Goal: Task Accomplishment & Management: Use online tool/utility

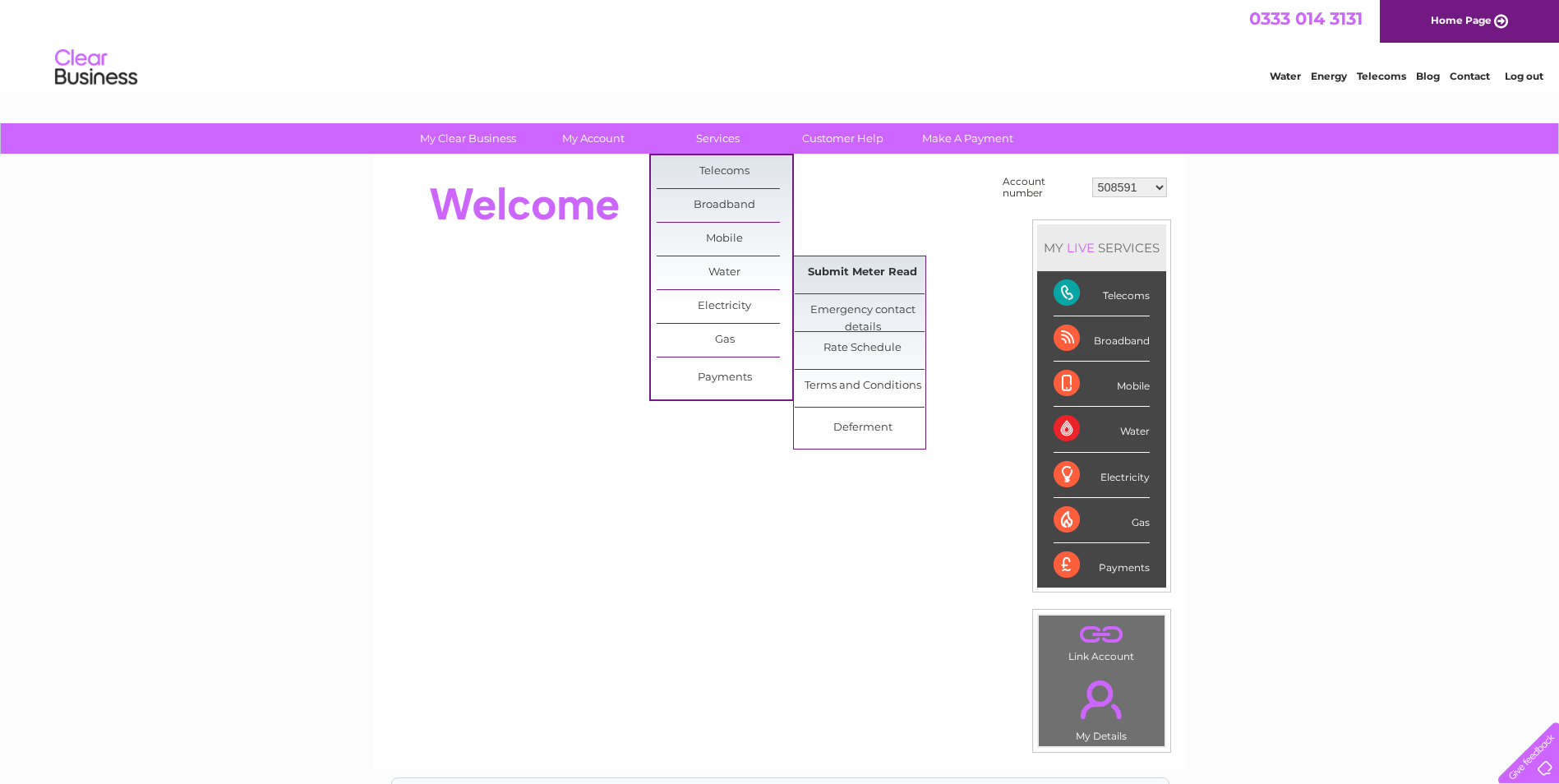
click at [832, 267] on link "Submit Meter Read" at bounding box center [863, 272] width 135 height 33
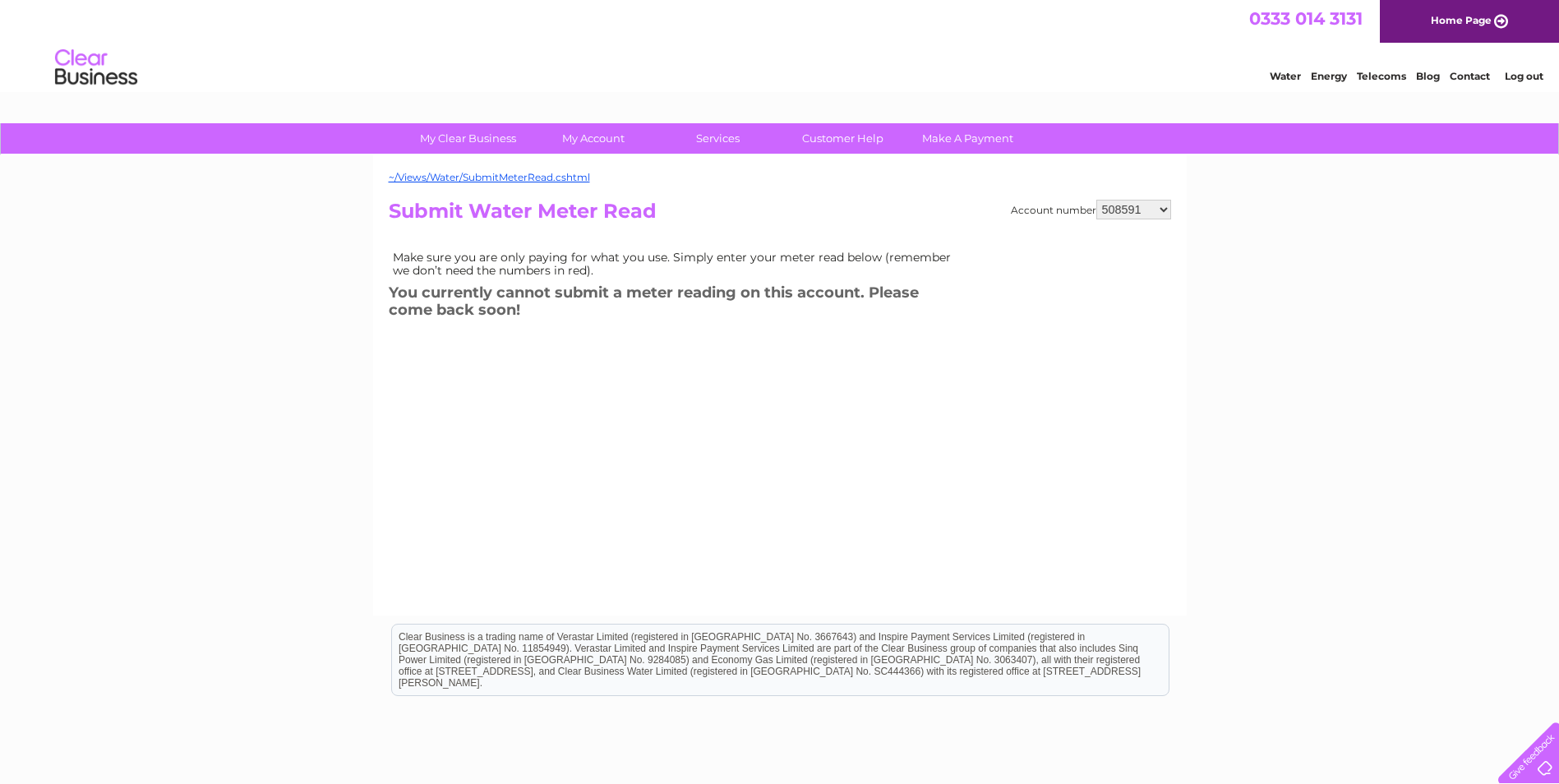
click at [1164, 216] on select "508591 508597 508605 909614 911411 911416 980908 980909 1109339 1141354 3027011…" at bounding box center [1133, 210] width 74 height 20
select select "30285736"
click at [1096, 200] on select "508591 508597 508605 909614 911411 911416 980908 980909 1109339 1141354 3027011…" at bounding box center [1133, 210] width 74 height 20
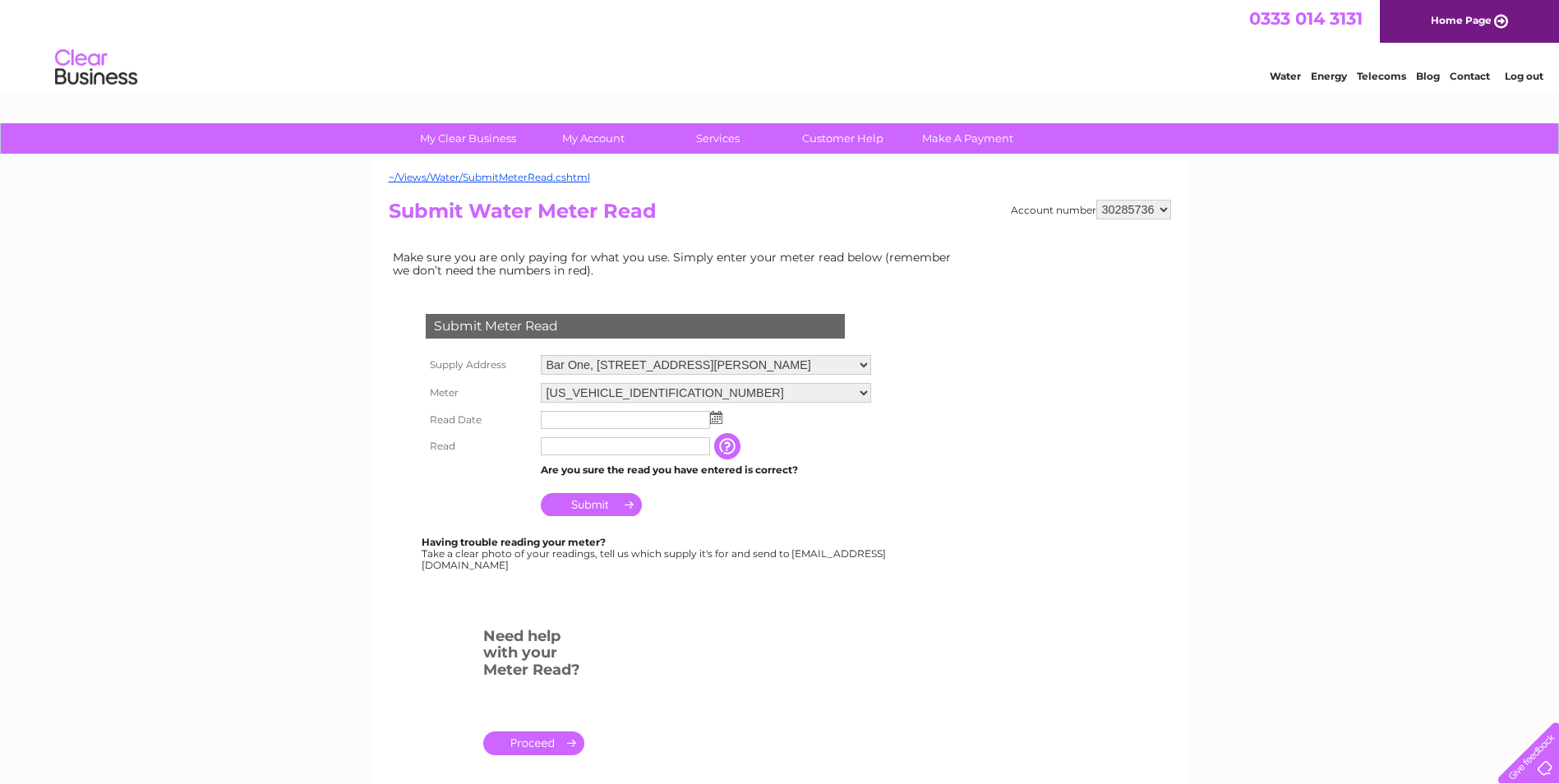
click at [714, 415] on img at bounding box center [716, 418] width 13 height 13
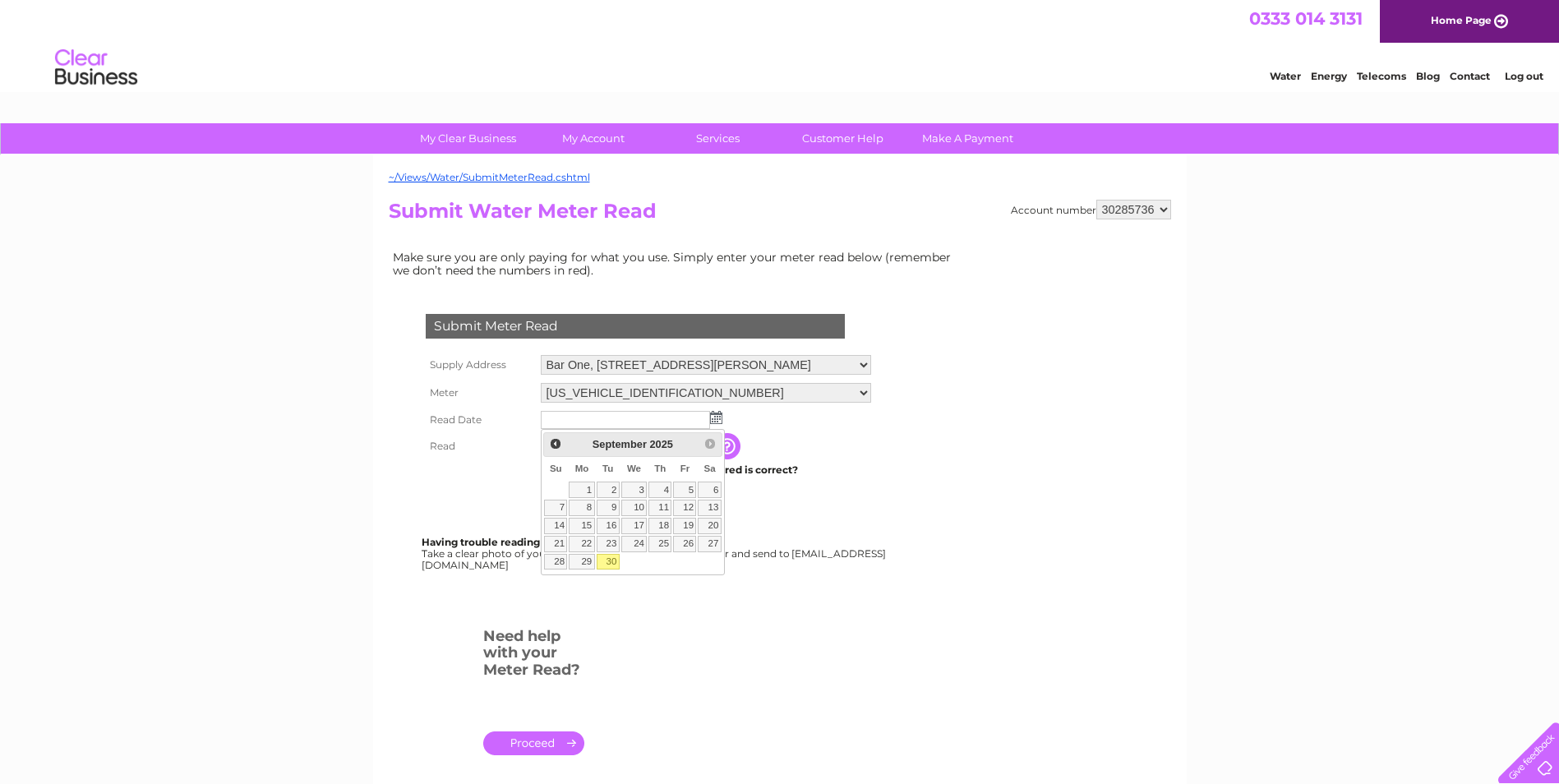
click at [605, 567] on link "30" at bounding box center [609, 563] width 23 height 17
type input "2025/09/30"
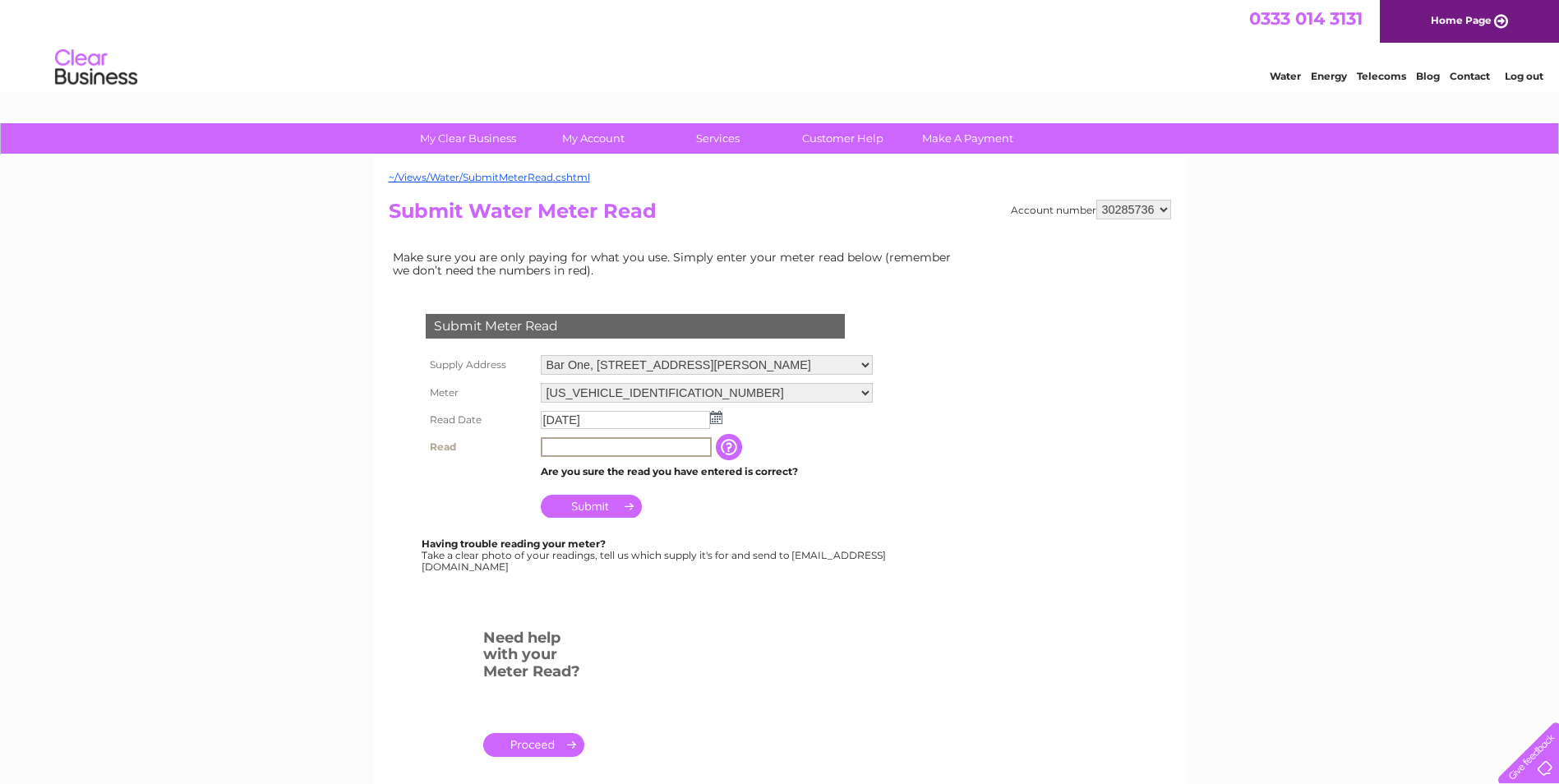
click at [616, 447] on input "text" at bounding box center [626, 447] width 171 height 20
type input "377"
click at [598, 497] on input "Submit" at bounding box center [591, 505] width 101 height 23
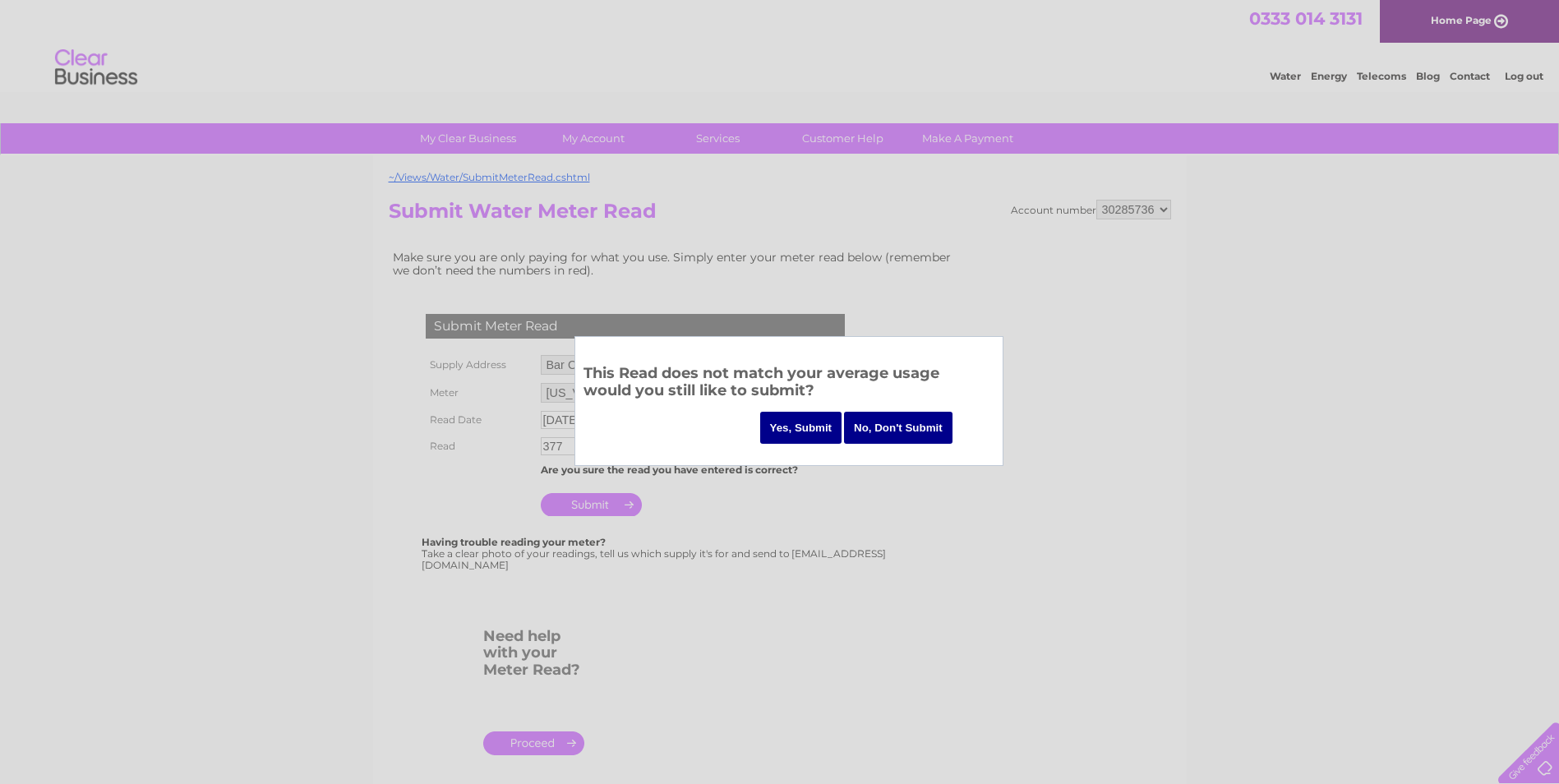
click at [896, 437] on input "No, Don't Submit" at bounding box center [899, 427] width 109 height 32
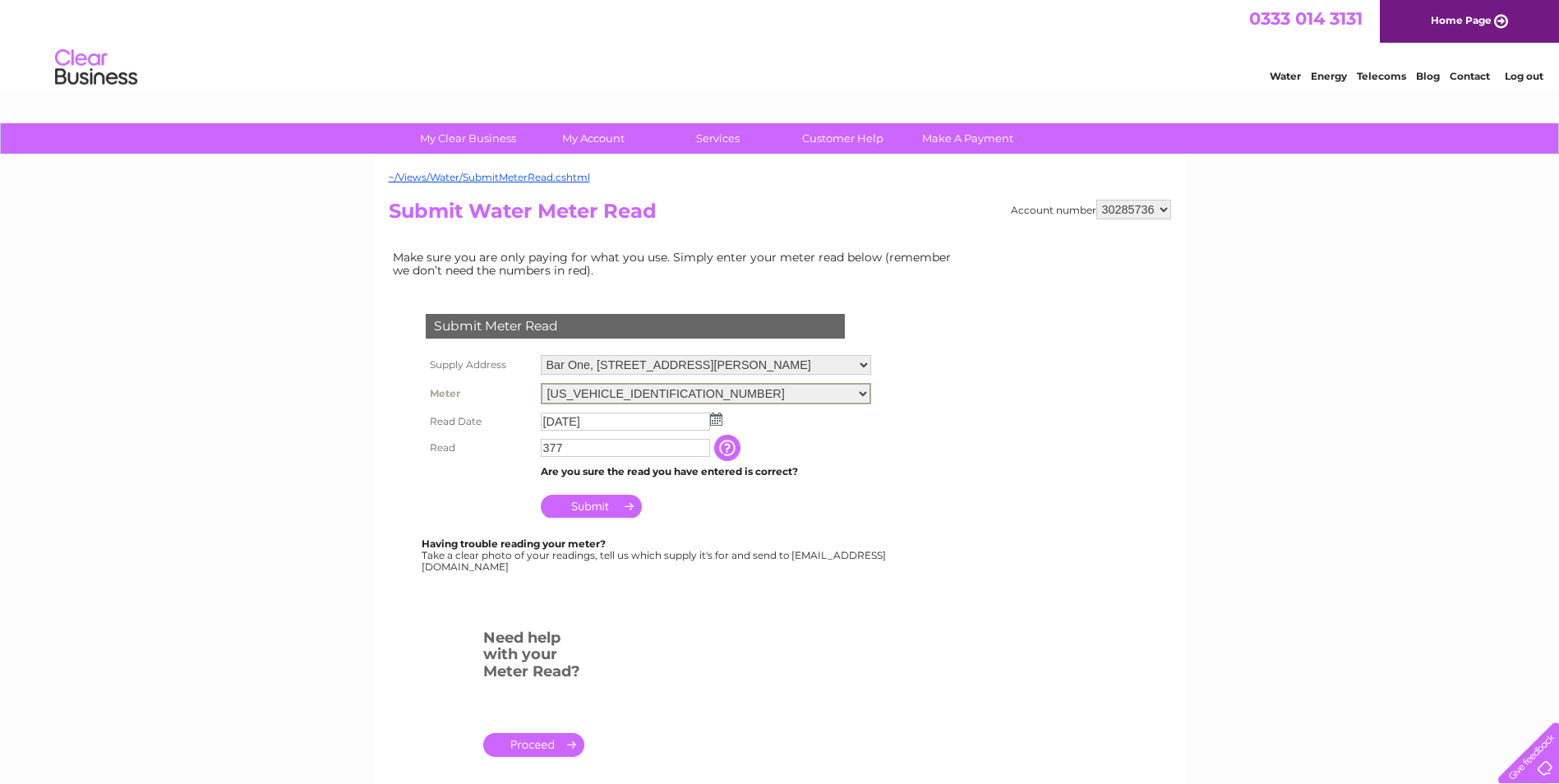
click at [867, 391] on select "06ELSTER23M130817" at bounding box center [706, 394] width 330 height 22
click at [568, 504] on input "Submit" at bounding box center [591, 505] width 101 height 23
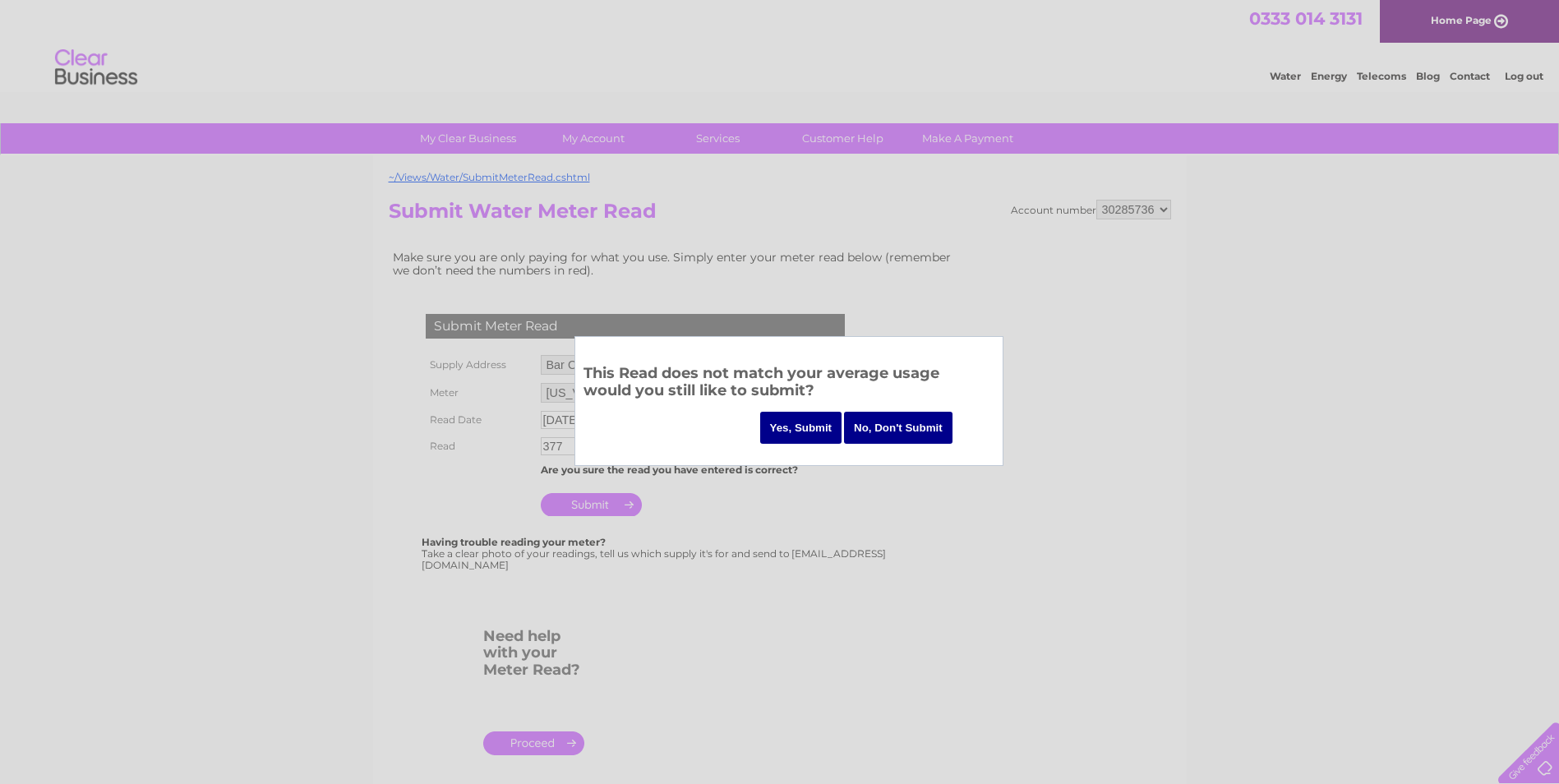
click at [801, 427] on input "Yes, Submit" at bounding box center [801, 427] width 82 height 32
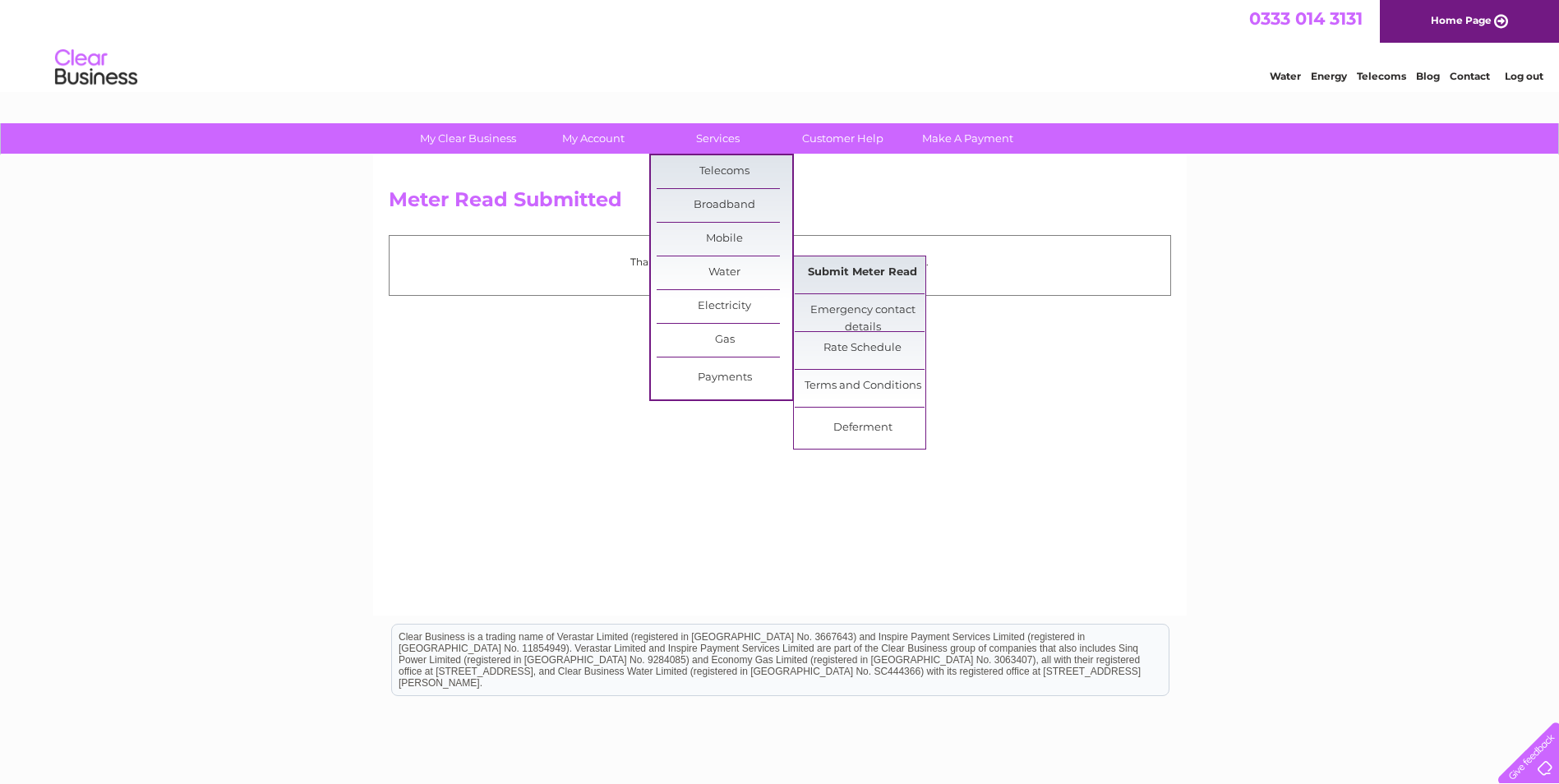
click at [831, 267] on link "Submit Meter Read" at bounding box center [863, 272] width 135 height 33
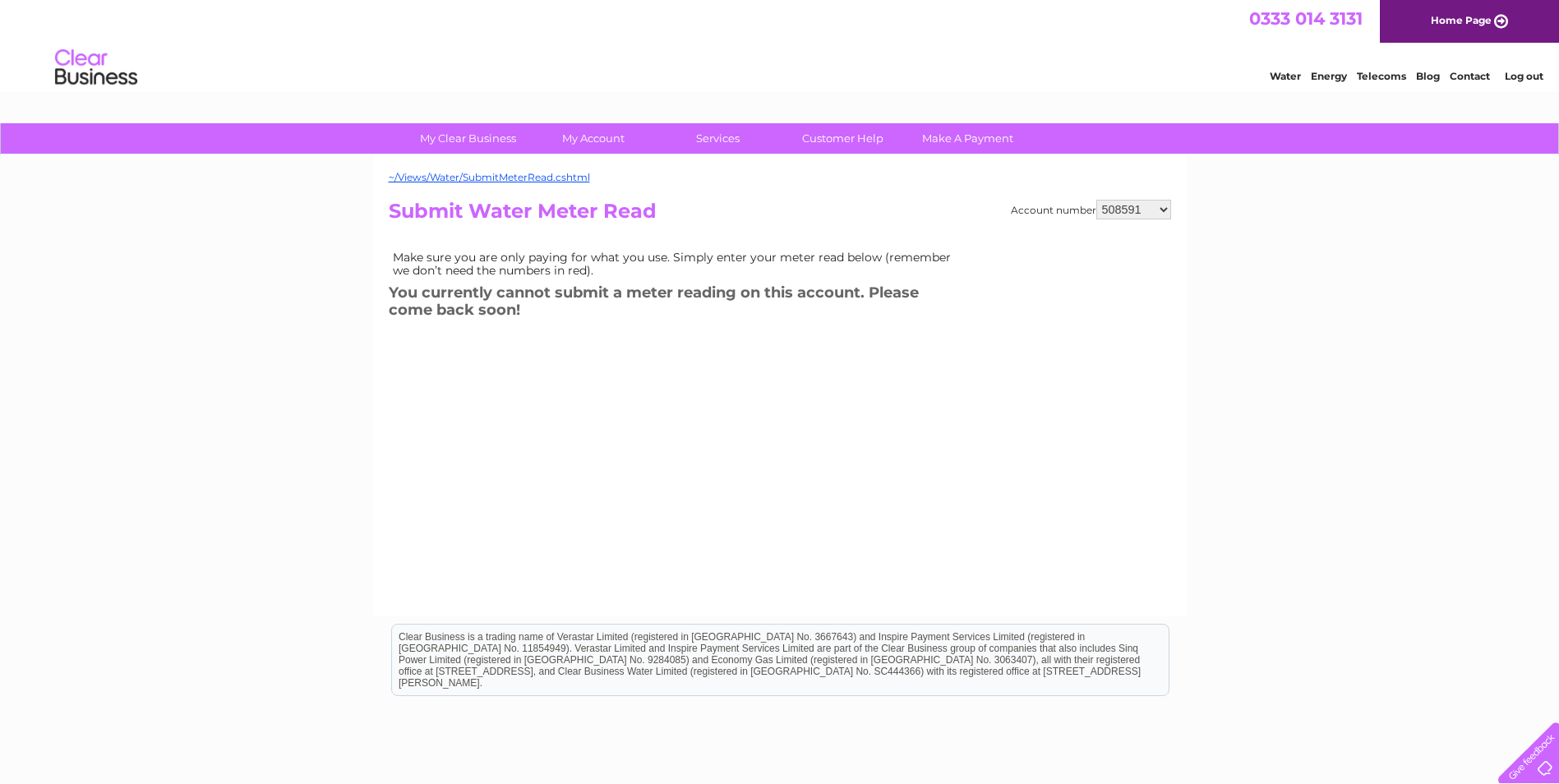
click at [1159, 210] on select "508591 508597 508605 909614 911411 911416 980908 980909 1109339 1141354 3027011…" at bounding box center [1133, 210] width 74 height 20
select select "909614"
click at [1096, 200] on select "508591 508597 508605 909614 911411 911416 980908 980909 1109339 1141354 3027011…" at bounding box center [1133, 210] width 74 height 20
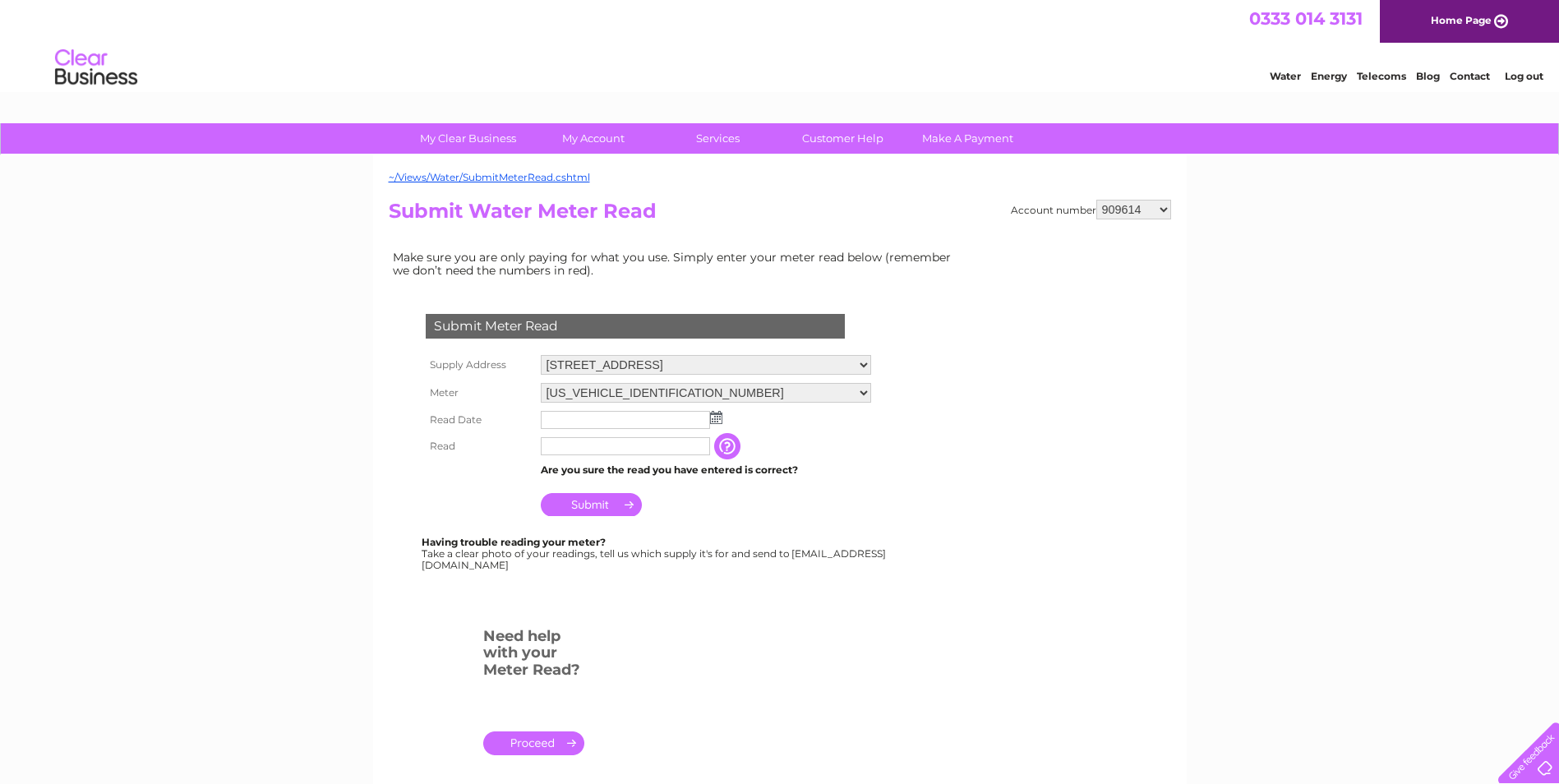
click at [717, 420] on img at bounding box center [716, 418] width 13 height 13
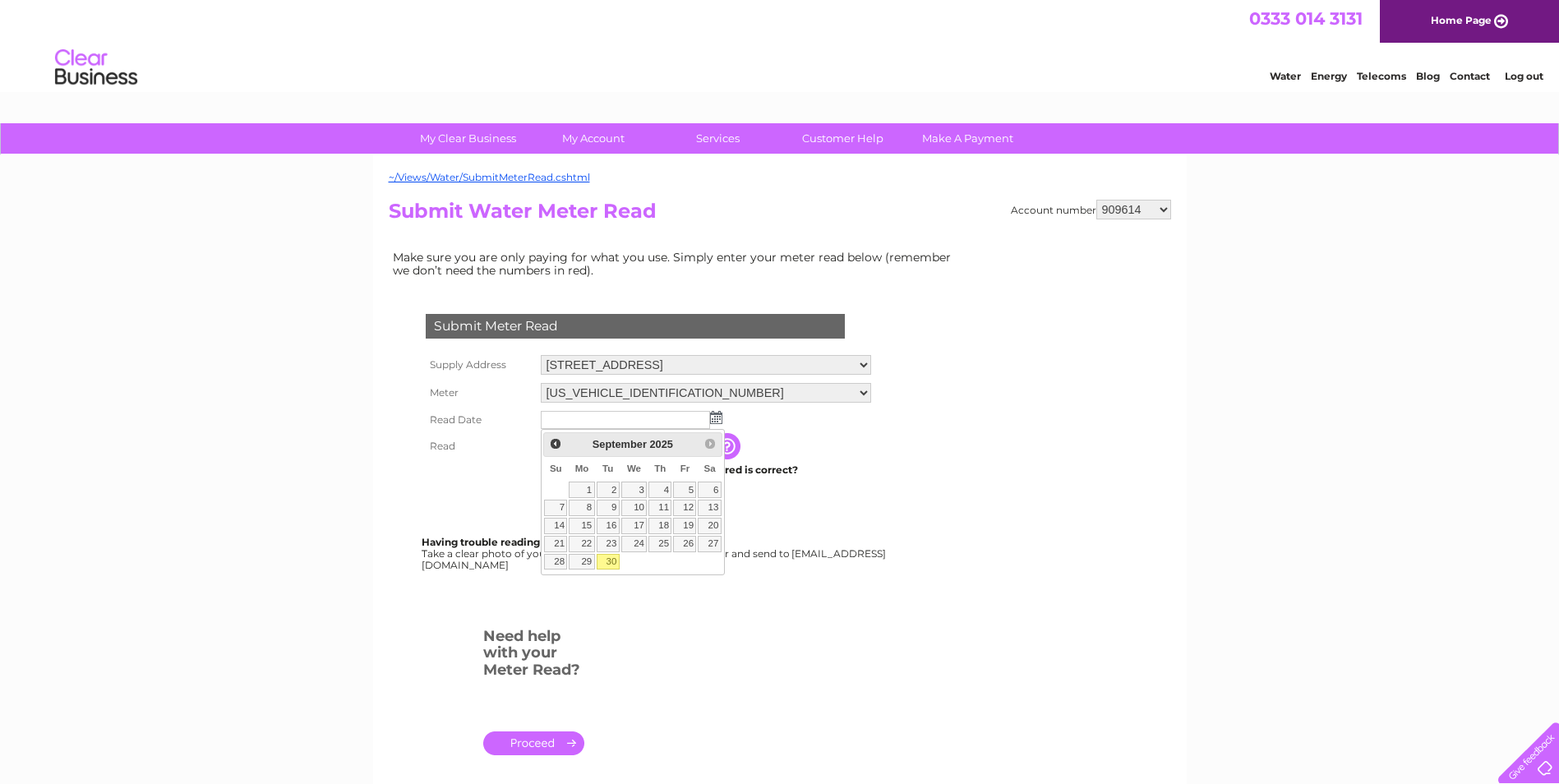
click at [604, 563] on link "30" at bounding box center [609, 563] width 23 height 17
type input "[DATE]"
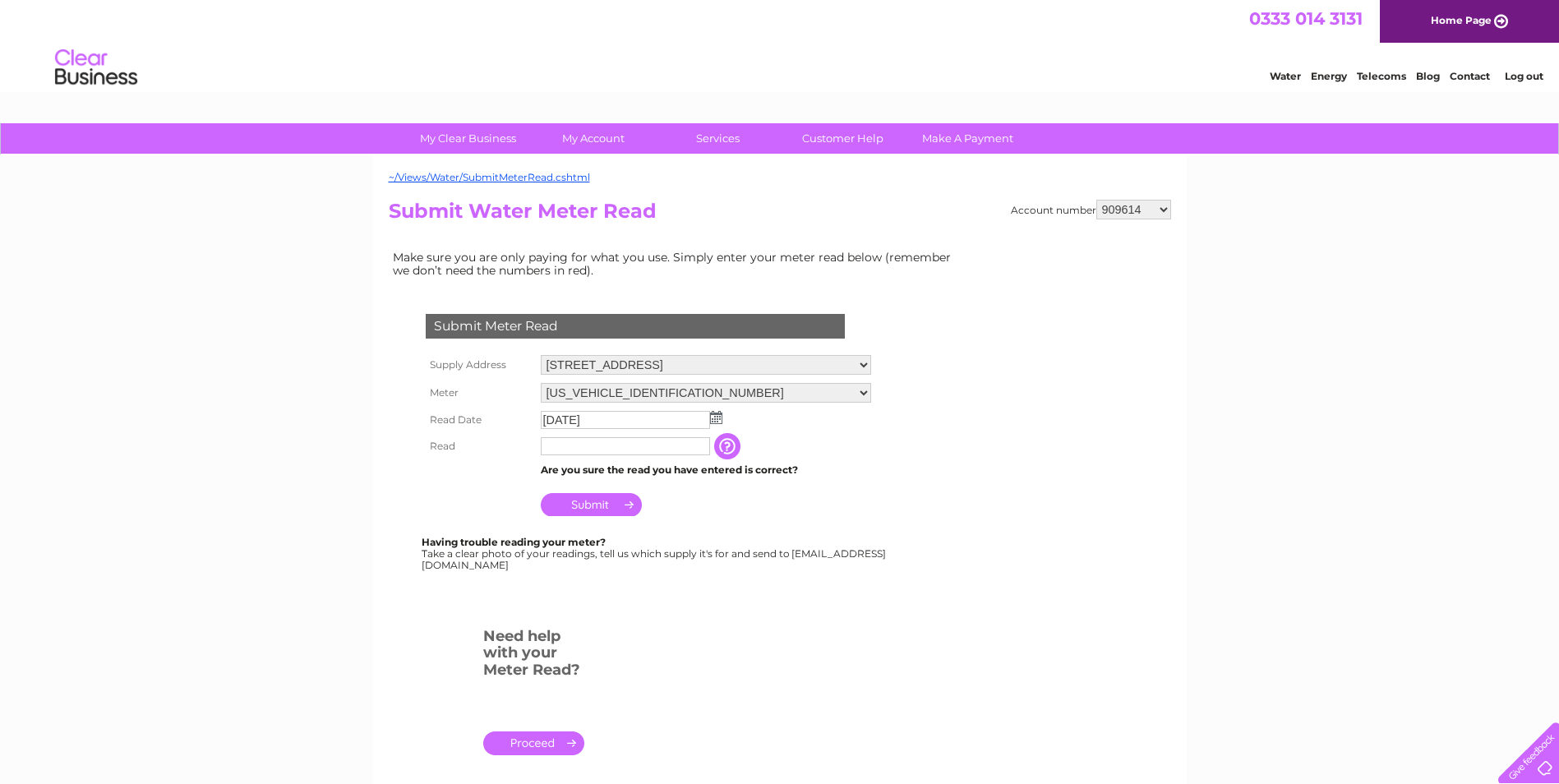
click at [594, 451] on input "text" at bounding box center [625, 446] width 170 height 18
type input "1888"
click at [604, 507] on input "Submit" at bounding box center [591, 507] width 101 height 23
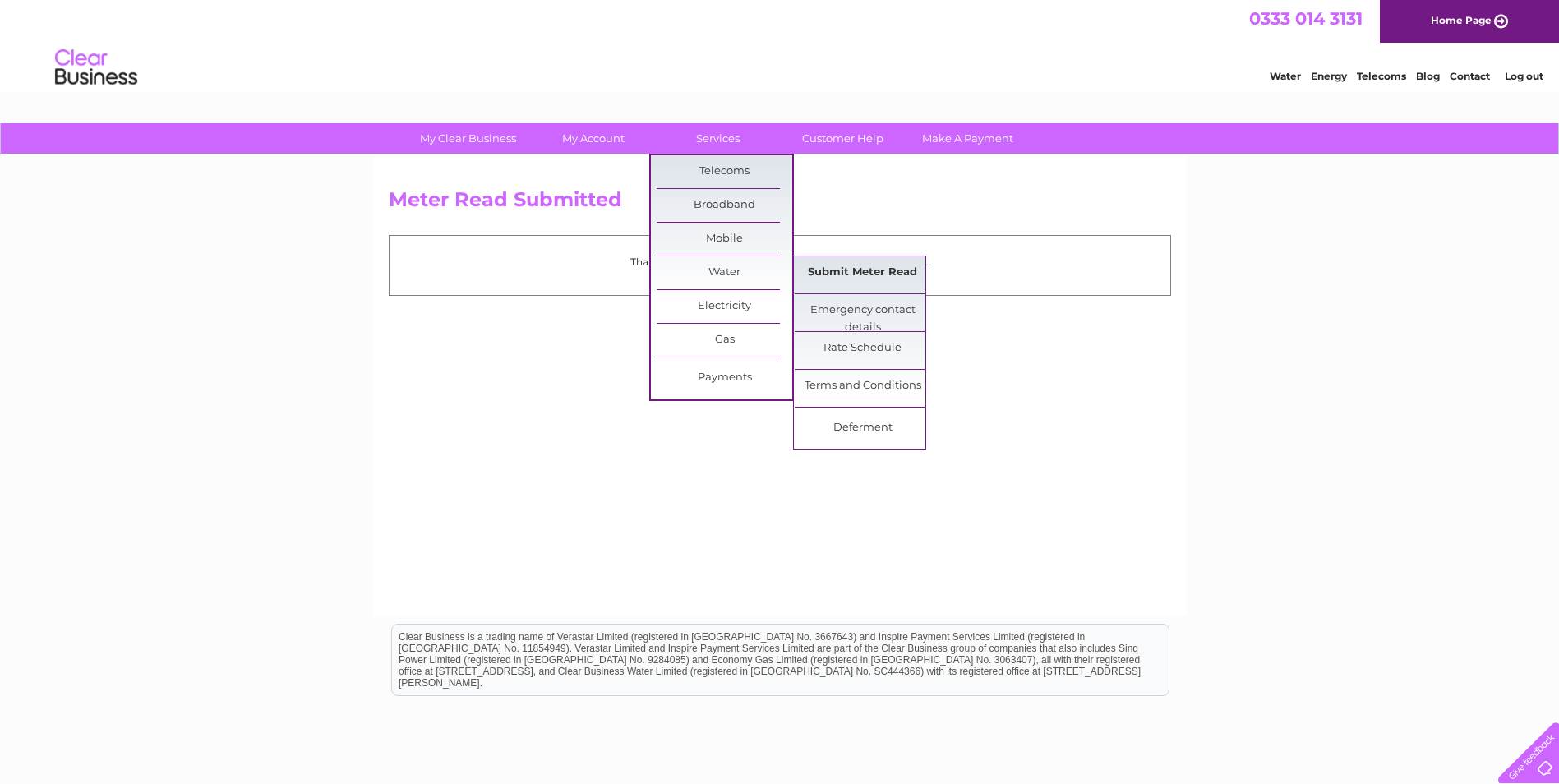
click at [818, 268] on link "Submit Meter Read" at bounding box center [863, 272] width 135 height 33
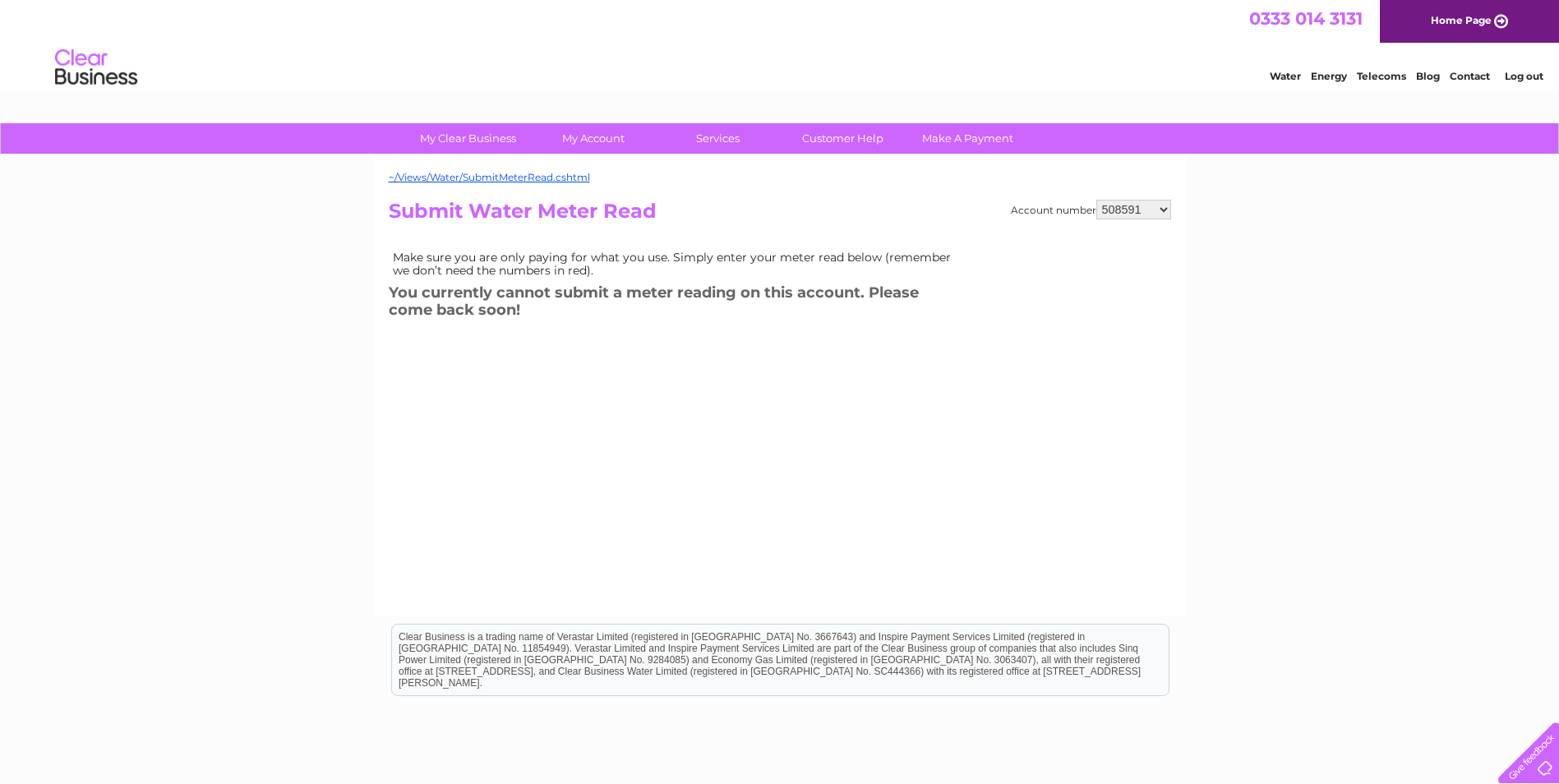
click at [1163, 211] on select "508591 508597 508605 909614 911411 911416 980908 980909 1109339 1141354 3027011…" at bounding box center [1133, 210] width 74 height 20
select select "911416"
click at [1096, 200] on select "508591 508597 508605 909614 911411 911416 980908 980909 1109339 1141354 3027011…" at bounding box center [1133, 210] width 74 height 20
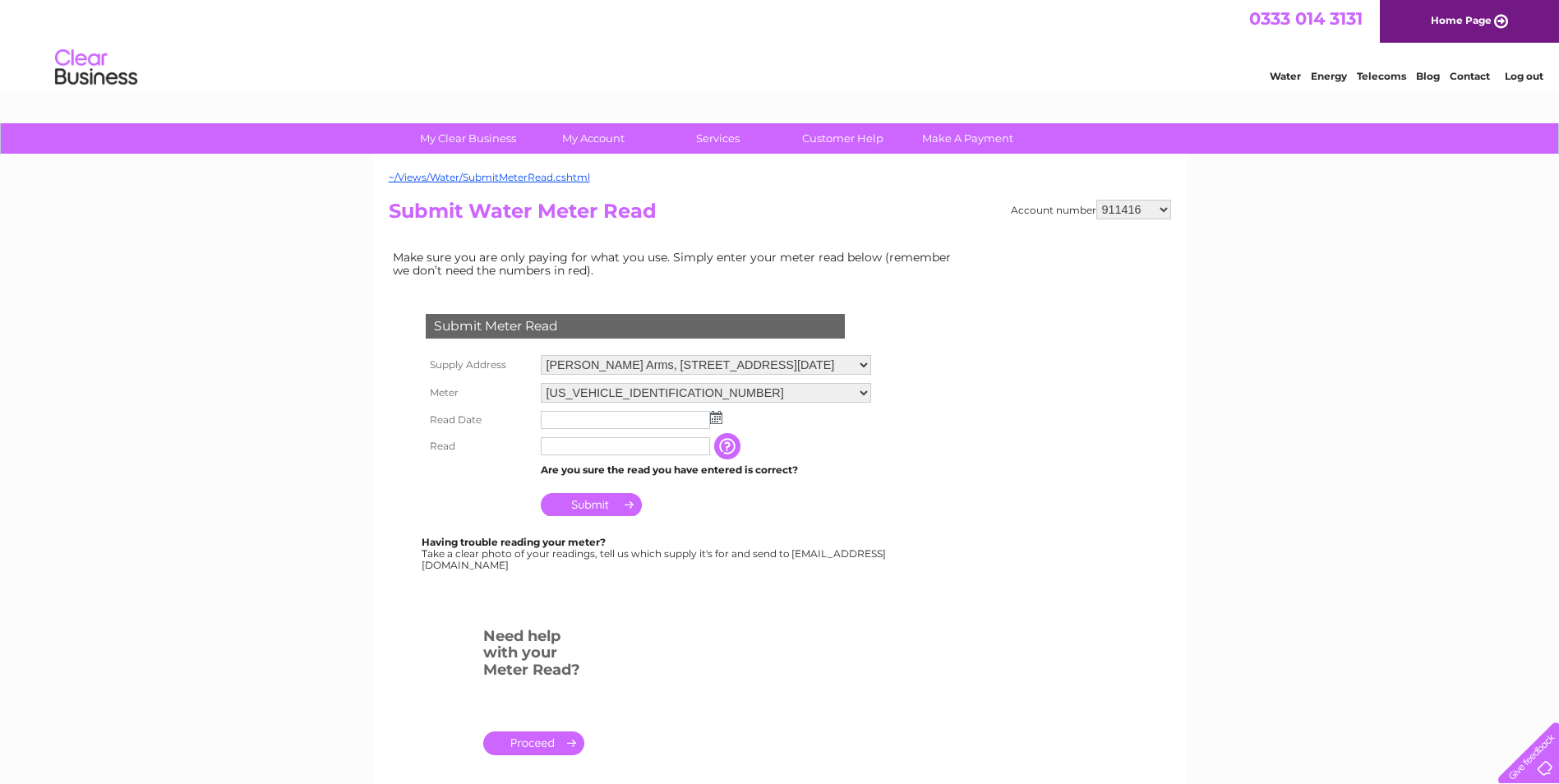
click at [716, 420] on img at bounding box center [716, 418] width 13 height 13
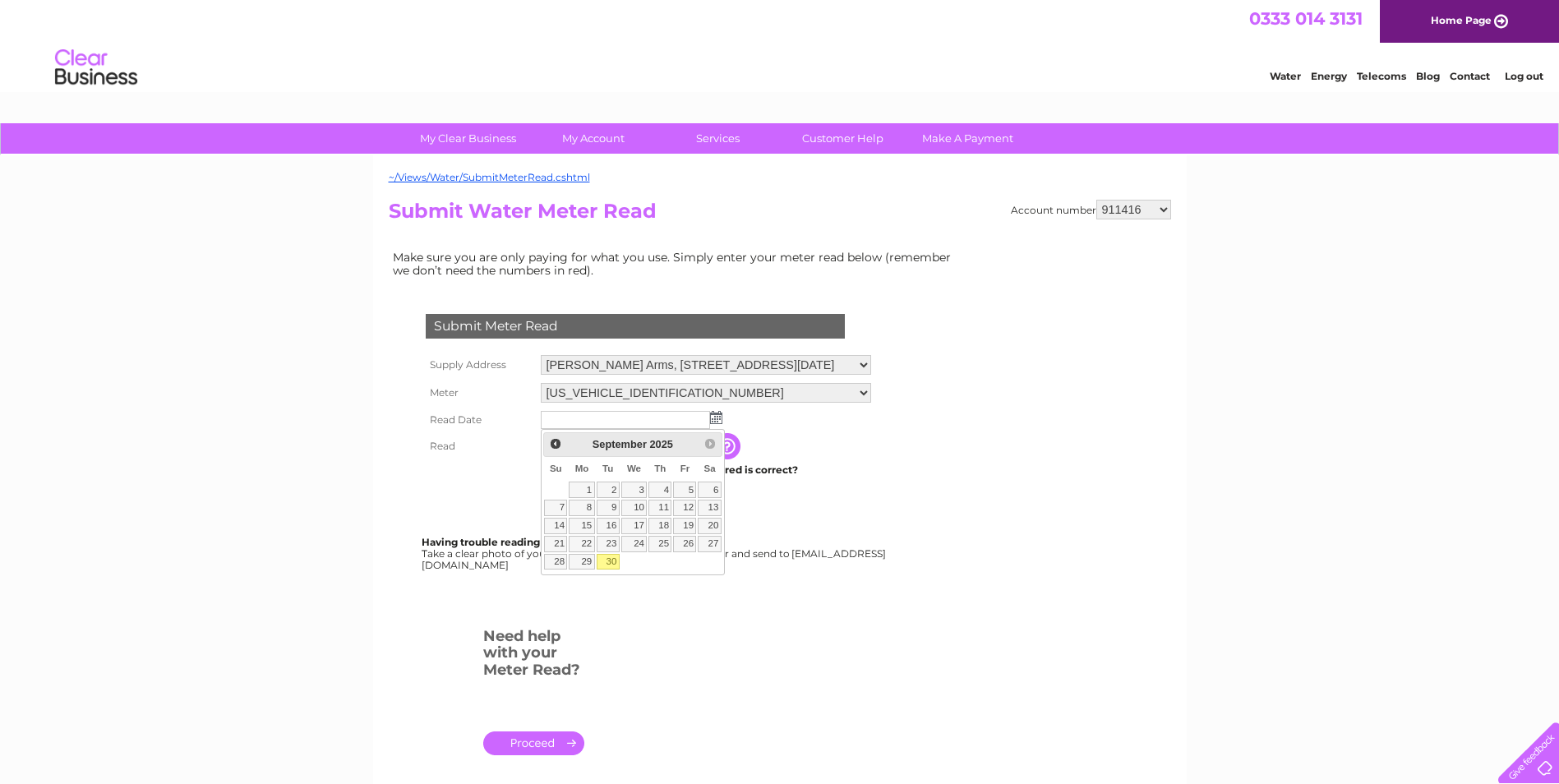
click at [612, 563] on link "30" at bounding box center [609, 563] width 23 height 17
type input "2025/09/30"
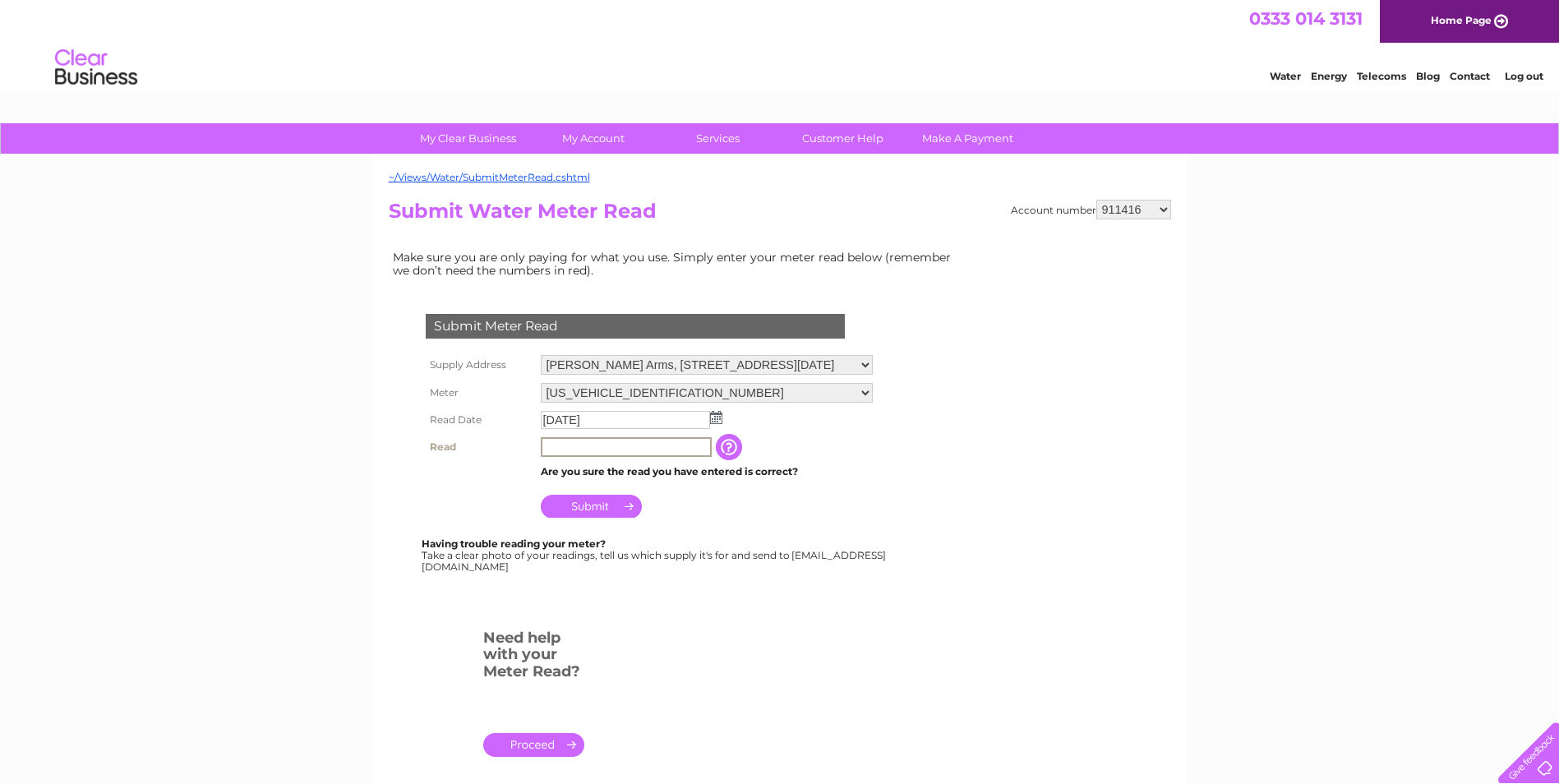
click at [570, 452] on input "text" at bounding box center [626, 447] width 171 height 20
type input "4018"
click at [599, 503] on input "Submit" at bounding box center [591, 505] width 101 height 23
